Goal: Find contact information: Find contact information

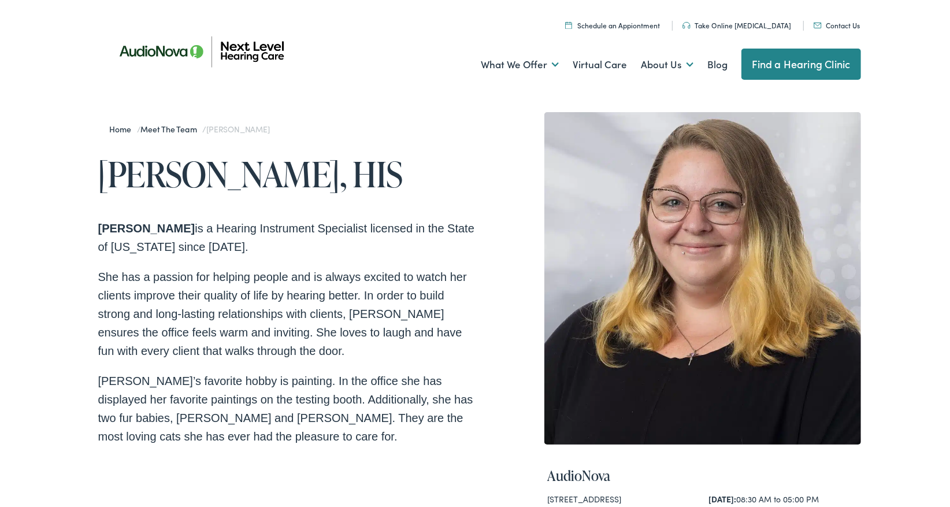
click at [833, 24] on link "Contact Us" at bounding box center [837, 23] width 47 height 10
click at [120, 125] on link "Home" at bounding box center [123, 127] width 27 height 12
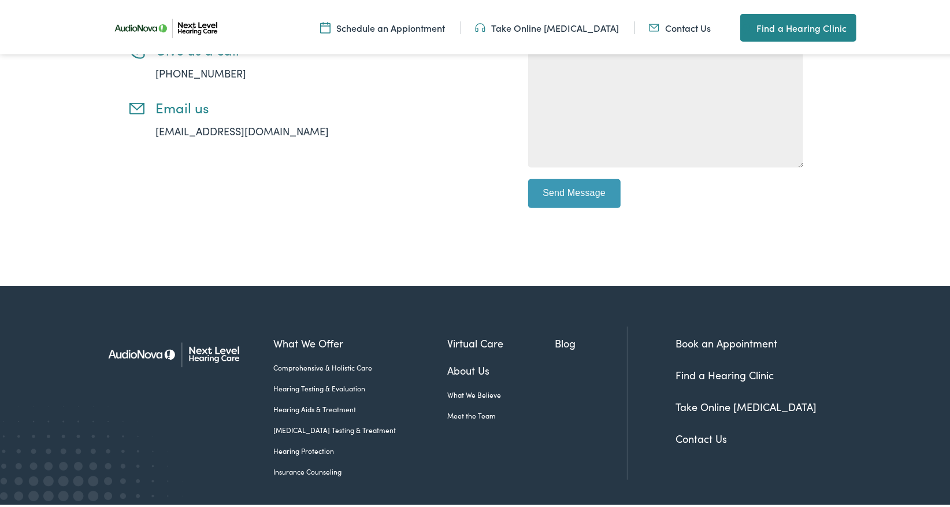
scroll to position [473, 0]
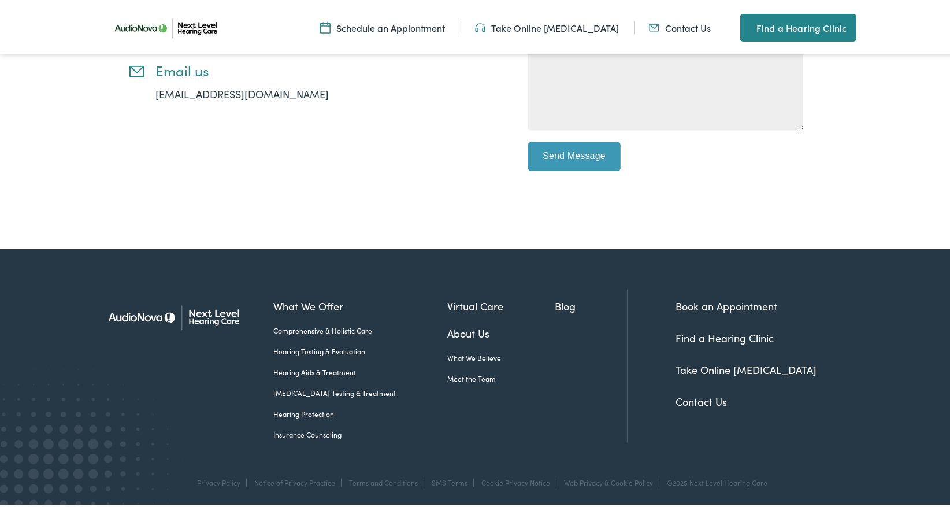
click at [706, 403] on link "Contact Us" at bounding box center [701, 399] width 51 height 14
